Goal: Task Accomplishment & Management: Complete application form

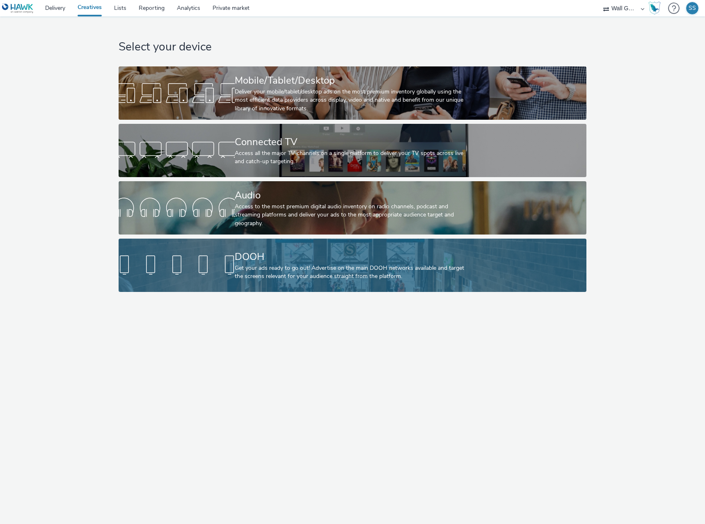
click at [328, 262] on div "DOOH" at bounding box center [351, 257] width 232 height 14
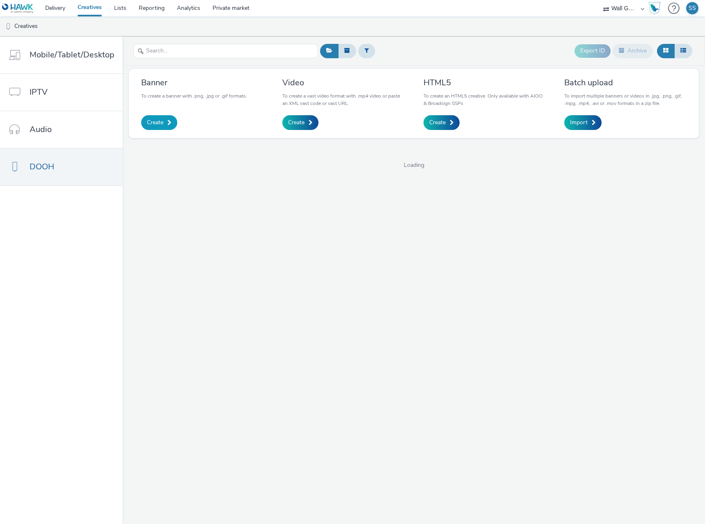
click at [157, 121] on span "Create" at bounding box center [155, 123] width 16 height 8
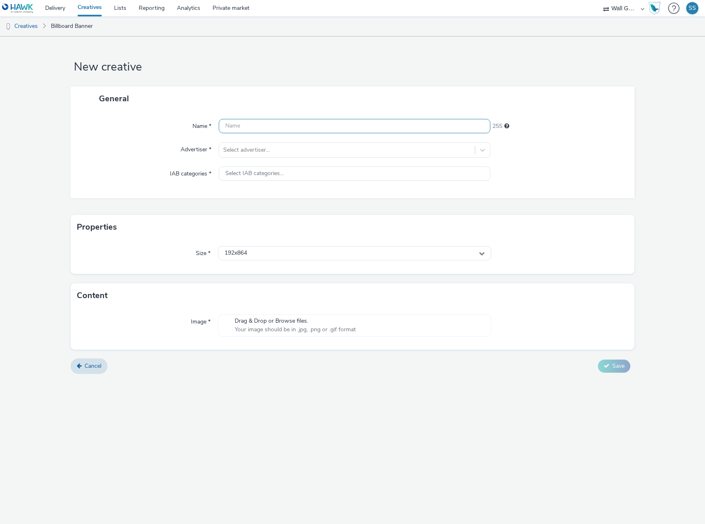
click at [309, 130] on input "text" at bounding box center [354, 126] width 271 height 14
paste input "1080x1920_.jpg"
type input "Boohoo_1080x1920_.jpg"
click at [281, 154] on div at bounding box center [346, 150] width 247 height 10
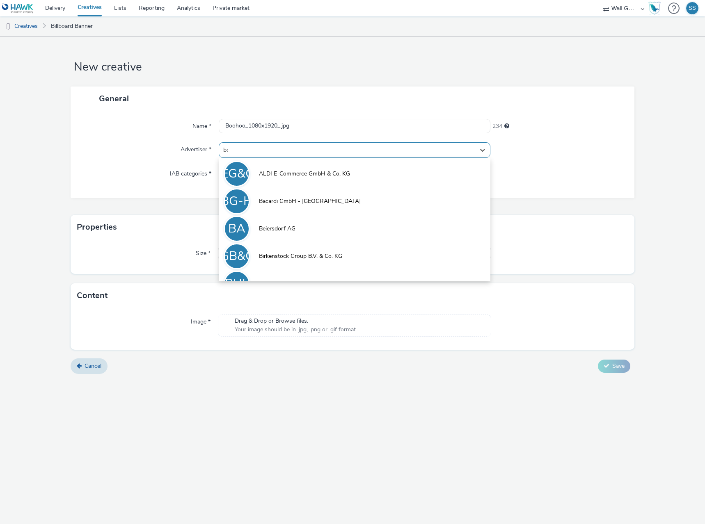
type input "boo"
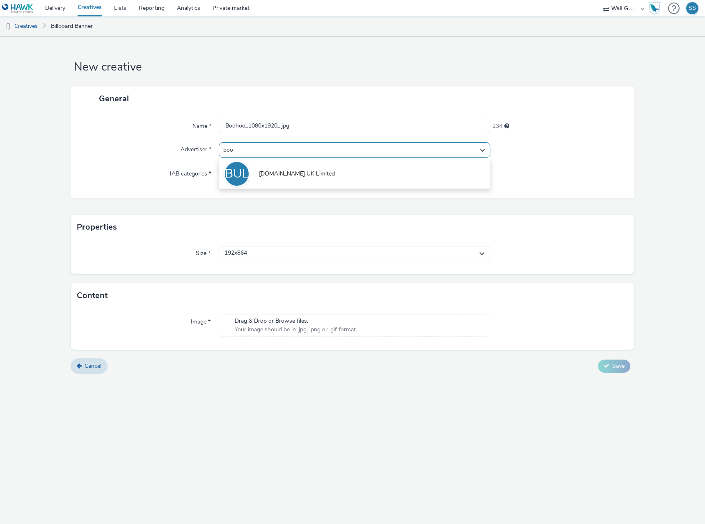
click at [277, 169] on li "BUL [DOMAIN_NAME] UK Limited" at bounding box center [354, 173] width 271 height 27
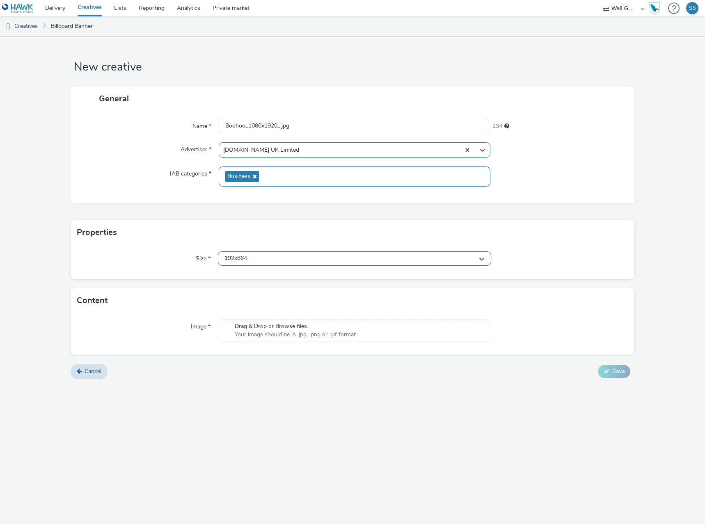
click at [247, 257] on span "192x864" at bounding box center [235, 258] width 23 height 7
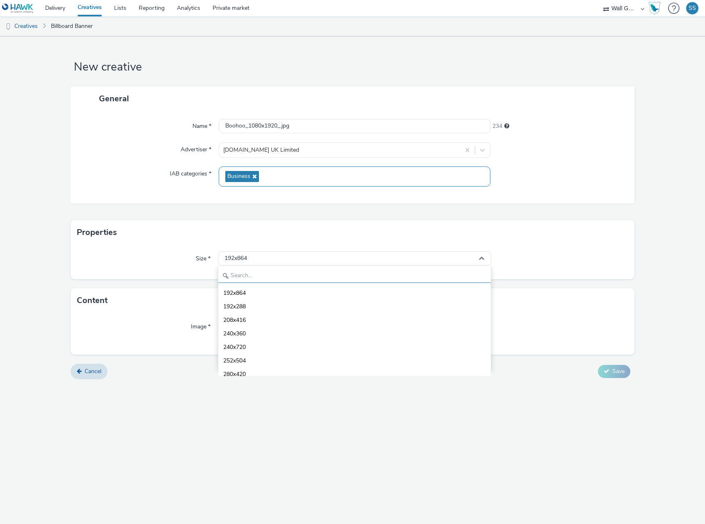
click at [250, 274] on input "text" at bounding box center [354, 276] width 272 height 14
type input "1080"
click at [277, 363] on li "1080x1920 - dooh" at bounding box center [354, 360] width 272 height 14
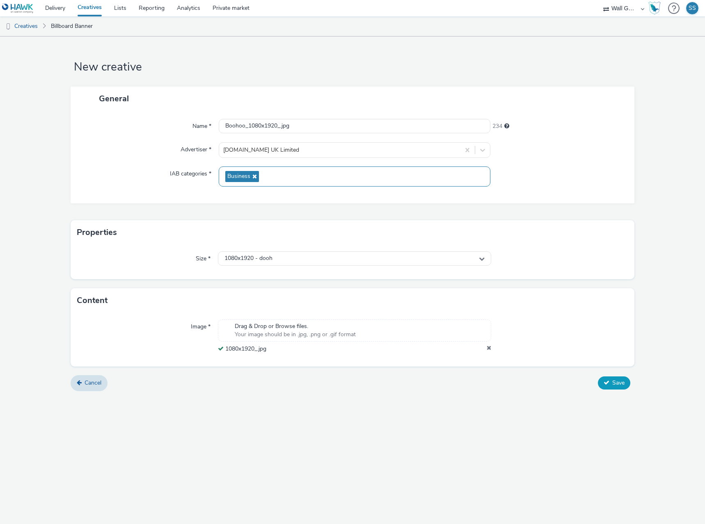
click at [619, 382] on span "Save" at bounding box center [618, 383] width 12 height 8
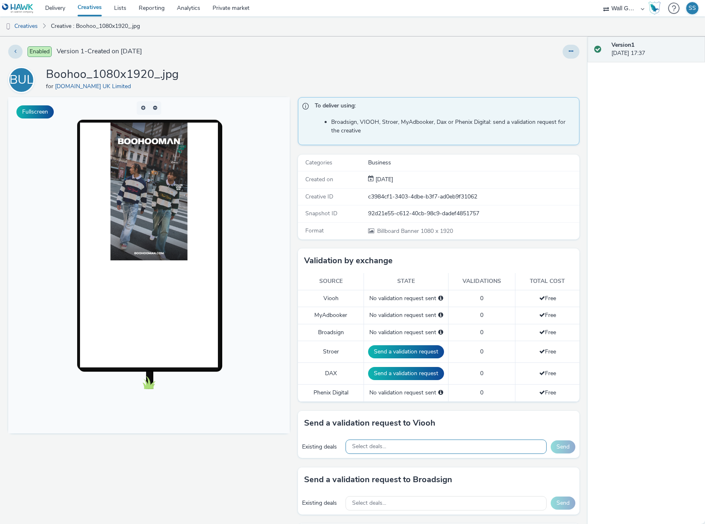
click at [360, 446] on span "Select deals..." at bounding box center [369, 446] width 34 height 7
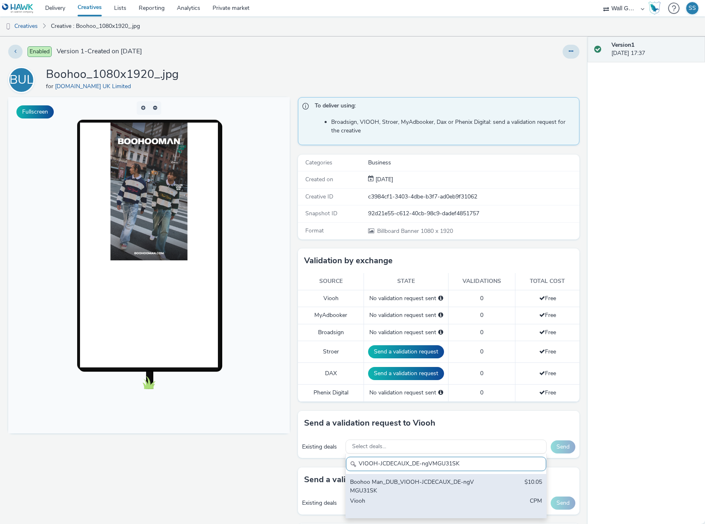
click at [383, 485] on div "Boohoo Man_DUB_VIOOH-JCDECAUX_DE-ngVMGU31SK" at bounding box center [413, 486] width 127 height 17
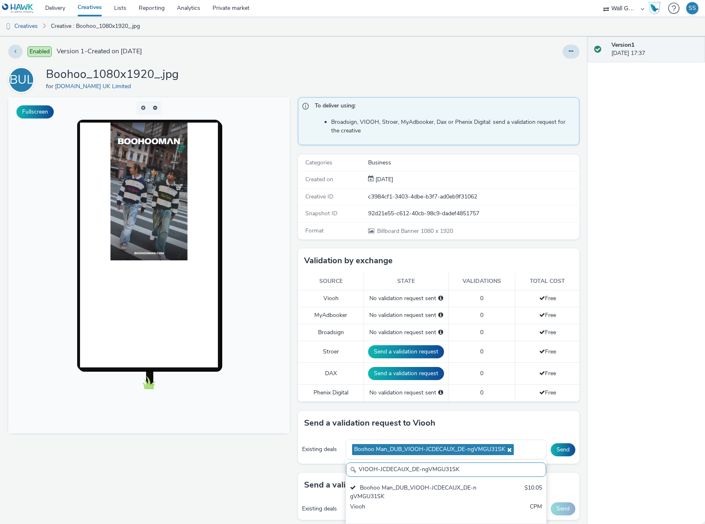
drag, startPoint x: 389, startPoint y: 468, endPoint x: 262, endPoint y: 458, distance: 127.5
click at [262, 458] on div "Fullscreen To deliver using: Broadsign, VIOOH, [PERSON_NAME], MyAdbooker, Dax o…" at bounding box center [293, 341] width 571 height 488
paste input "rPBNMmhBCg"
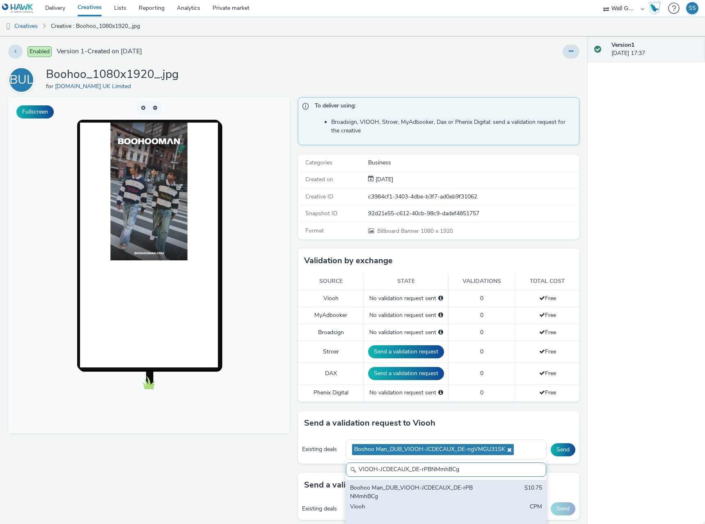
type input "VIOOH-JCDECAUX_DE-rPBNMmhBCg"
click at [414, 488] on div "Boohoo Man_DUB_VIOOH-JCDECAUX_DE-rPBNMmhBCg" at bounding box center [413, 492] width 127 height 17
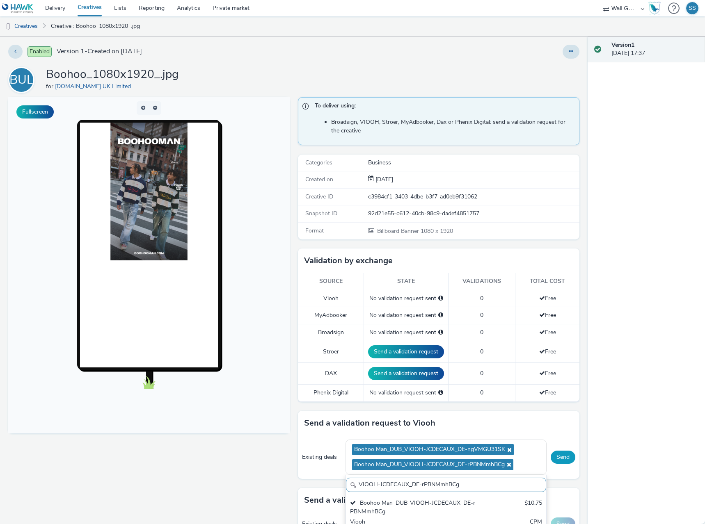
click at [554, 457] on button "Send" at bounding box center [562, 457] width 25 height 13
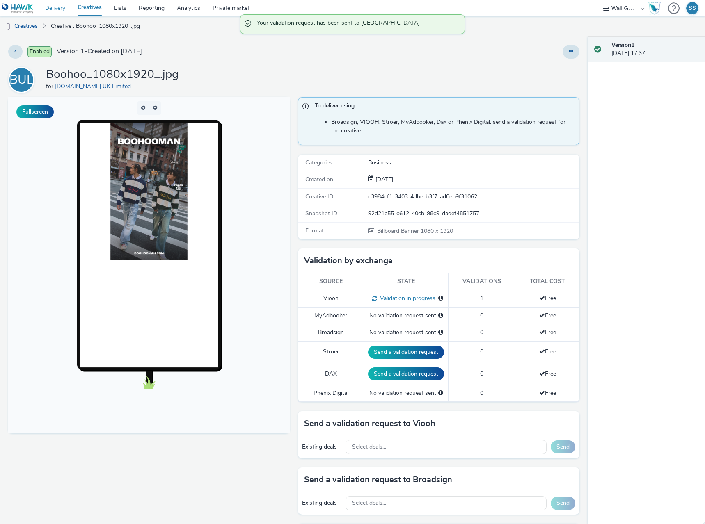
click at [49, 10] on link "Delivery" at bounding box center [55, 8] width 32 height 16
